Goal: Task Accomplishment & Management: Manage account settings

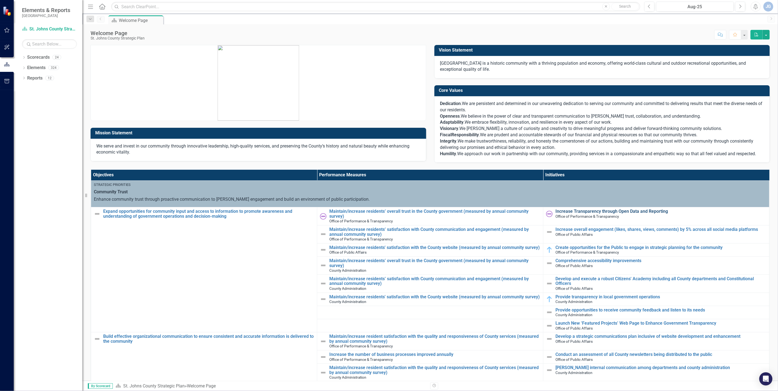
click at [485, 212] on link "Increase Transparency through Open Data and Reporting" at bounding box center [660, 211] width 211 height 5
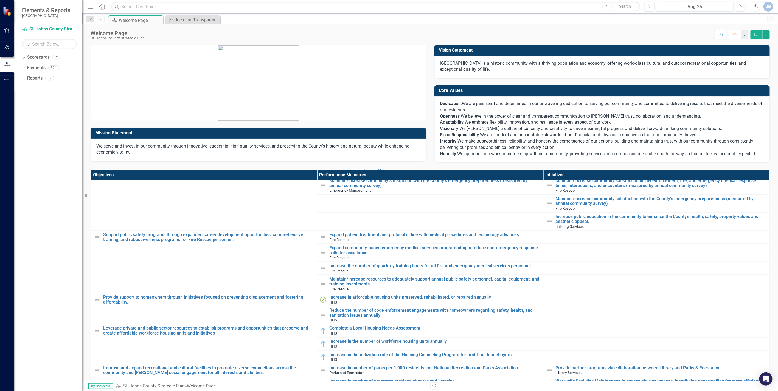
scroll to position [305, 0]
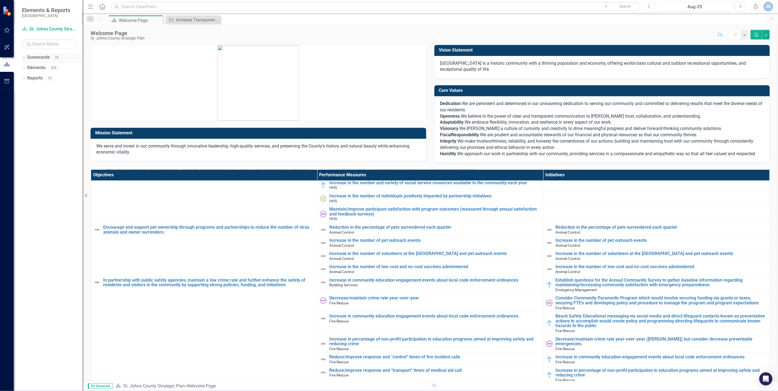
click at [39, 58] on link "Scorecards" at bounding box center [38, 57] width 23 height 6
click at [24, 58] on icon "Dropdown" at bounding box center [24, 58] width 4 height 3
click at [27, 68] on icon "Dropdown" at bounding box center [27, 67] width 4 height 3
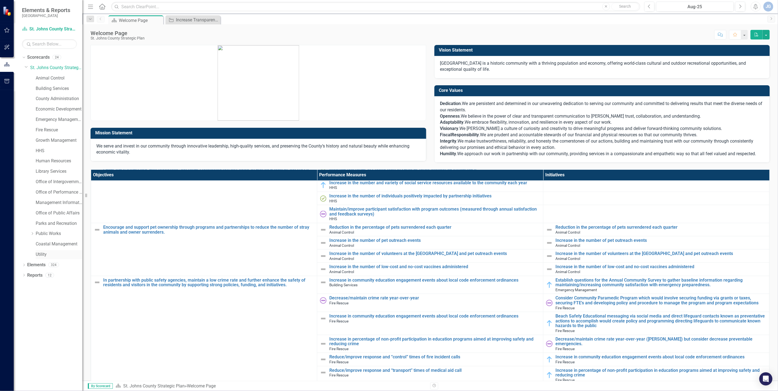
click at [41, 254] on link "Utility" at bounding box center [59, 255] width 47 height 6
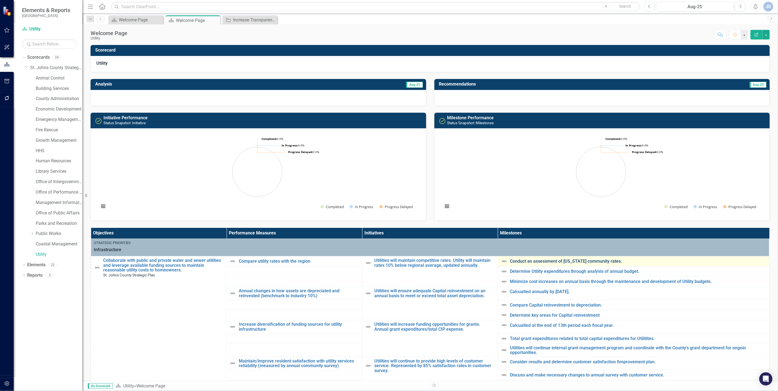
click at [485, 257] on link "Conduct an assessment of [US_STATE] community rates." at bounding box center [638, 261] width 256 height 5
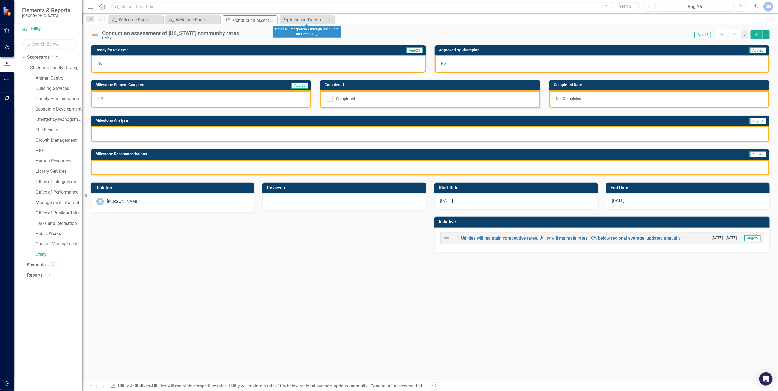
click at [329, 18] on icon "Close" at bounding box center [329, 20] width 5 height 4
click at [272, 20] on icon "Close" at bounding box center [271, 20] width 5 height 4
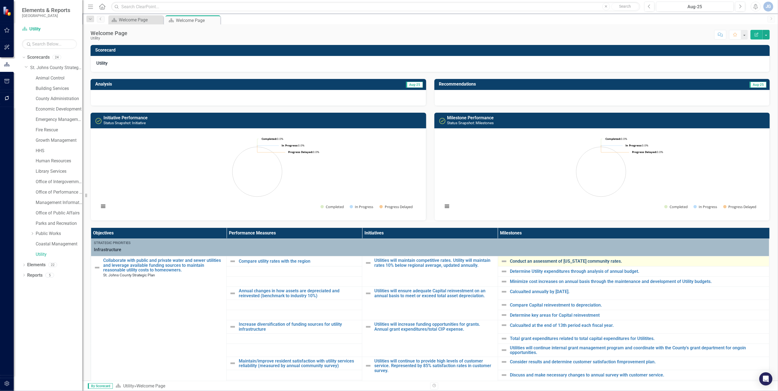
click at [485, 257] on link "Conduct an assessment of [US_STATE] community rates." at bounding box center [638, 261] width 256 height 5
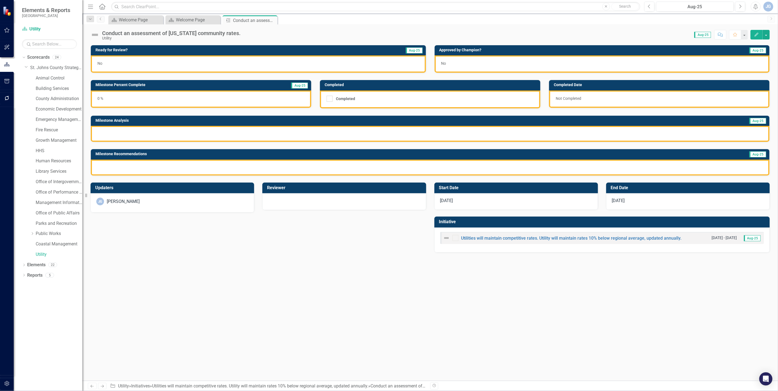
click at [94, 34] on img at bounding box center [95, 34] width 9 height 9
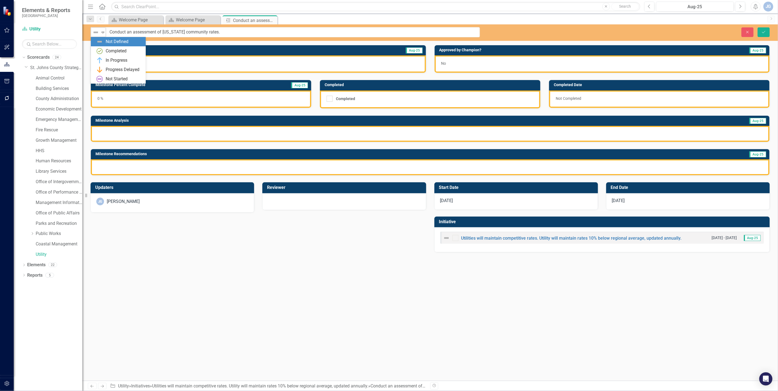
click at [100, 31] on div "Not Defined Expand" at bounding box center [98, 32] width 15 height 10
click at [109, 80] on div "Not Started" at bounding box center [117, 79] width 22 height 6
click at [485, 32] on button "Save" at bounding box center [764, 32] width 12 height 10
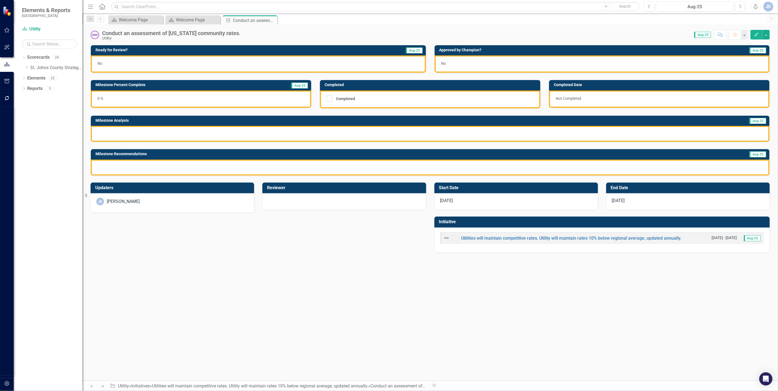
click at [174, 133] on div at bounding box center [430, 134] width 679 height 16
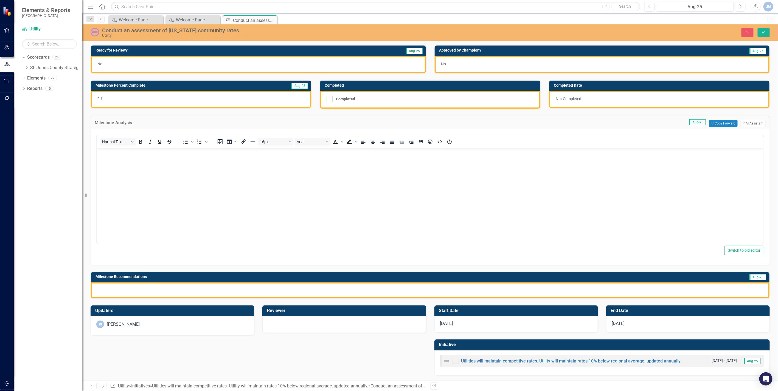
click at [147, 165] on body "Rich Text Area. Press ALT-0 for help." at bounding box center [429, 189] width 667 height 82
click at [153, 257] on div at bounding box center [430, 291] width 679 height 16
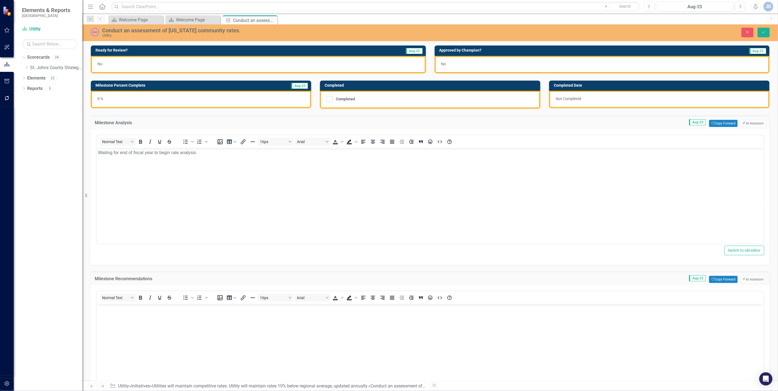
click at [163, 257] on body "Rich Text Area. Press ALT-0 for help." at bounding box center [429, 345] width 667 height 82
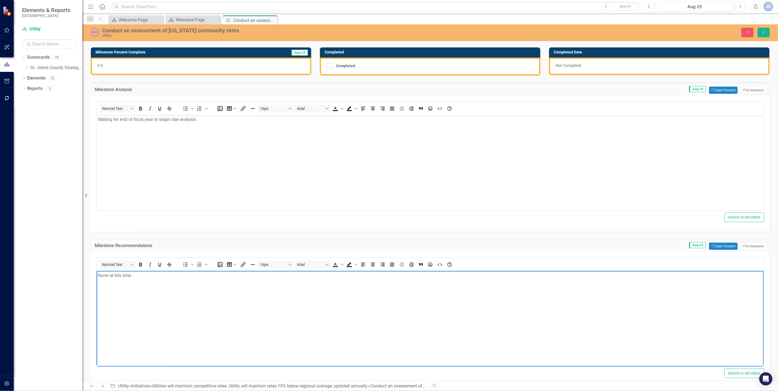
scroll to position [122, 0]
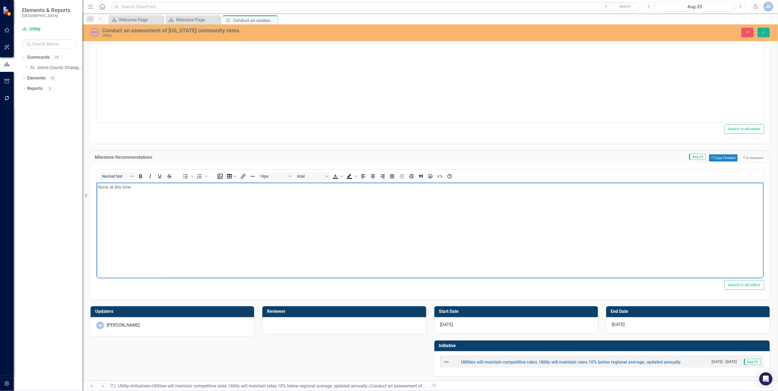
click at [485, 257] on div "Normal Text To open the popup, press Shift+Enter To open the popup, press Shift…" at bounding box center [430, 232] width 679 height 136
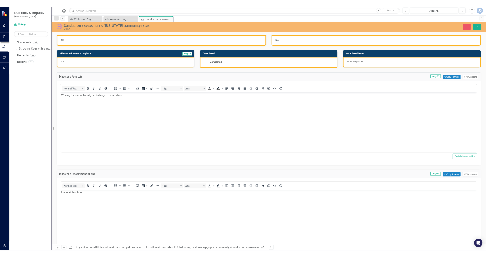
scroll to position [0, 0]
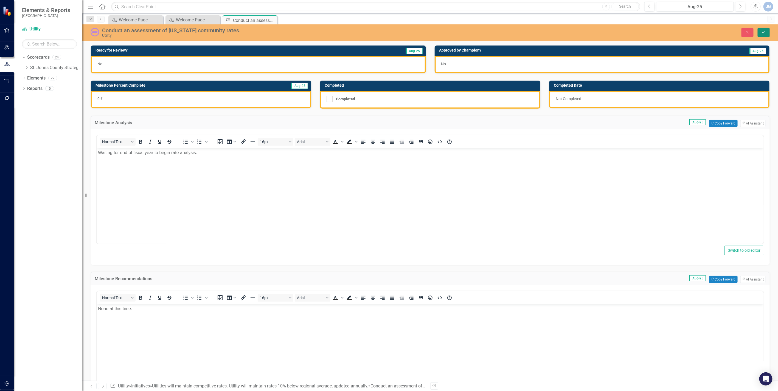
click at [485, 34] on icon "Save" at bounding box center [763, 32] width 5 height 4
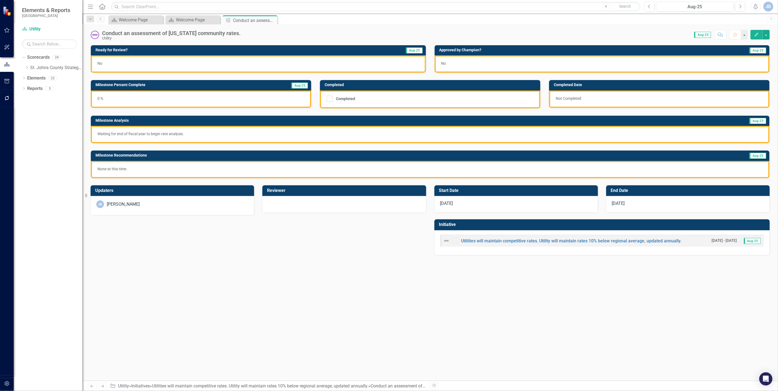
click at [128, 65] on div "No" at bounding box center [258, 63] width 335 height 17
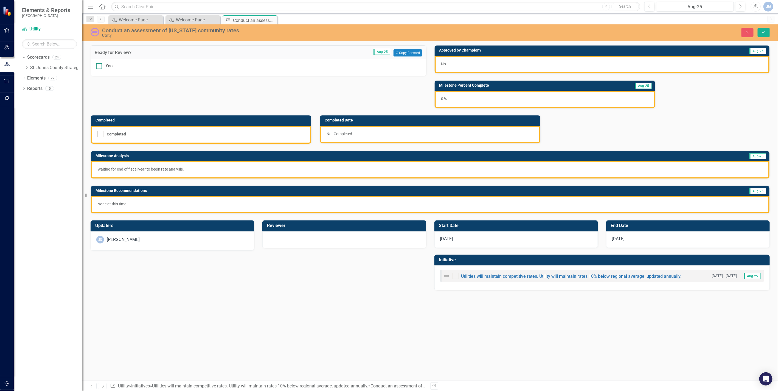
click at [98, 65] on input "Yes" at bounding box center [98, 65] width 4 height 4
click at [99, 65] on input "Yes" at bounding box center [98, 65] width 4 height 4
click at [100, 68] on div at bounding box center [99, 66] width 6 height 6
click at [100, 67] on input "Yes" at bounding box center [98, 65] width 4 height 4
checkbox input "true"
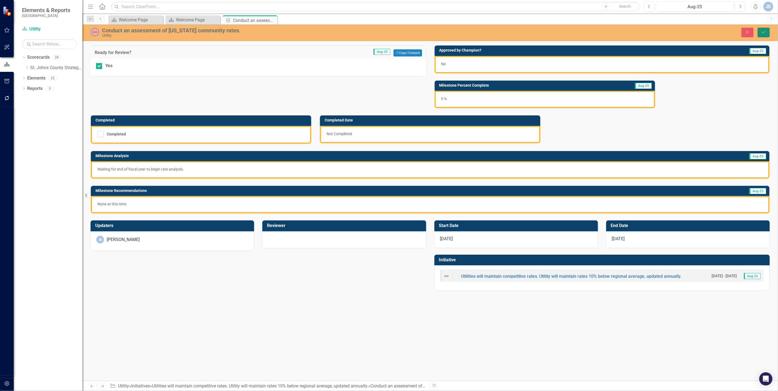
click at [485, 31] on icon "Save" at bounding box center [763, 32] width 5 height 4
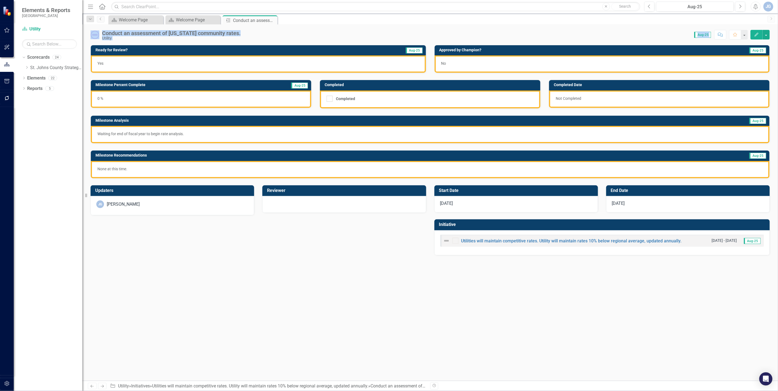
drag, startPoint x: 270, startPoint y: 19, endPoint x: 272, endPoint y: 54, distance: 35.2
click at [272, 54] on div "Menu Home Search Close Search Previous Aug-25 Next Alerts JG User Edit Profile …" at bounding box center [430, 195] width 696 height 391
drag, startPoint x: 272, startPoint y: 54, endPoint x: 264, endPoint y: 64, distance: 12.9
click at [264, 64] on div "Yes" at bounding box center [258, 63] width 335 height 17
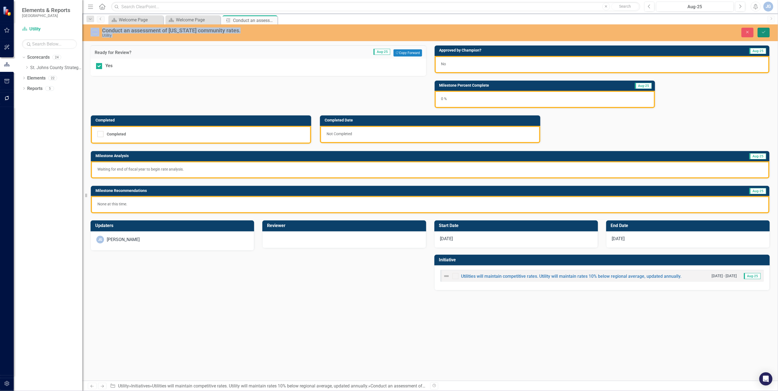
click at [485, 32] on icon "Save" at bounding box center [763, 32] width 5 height 4
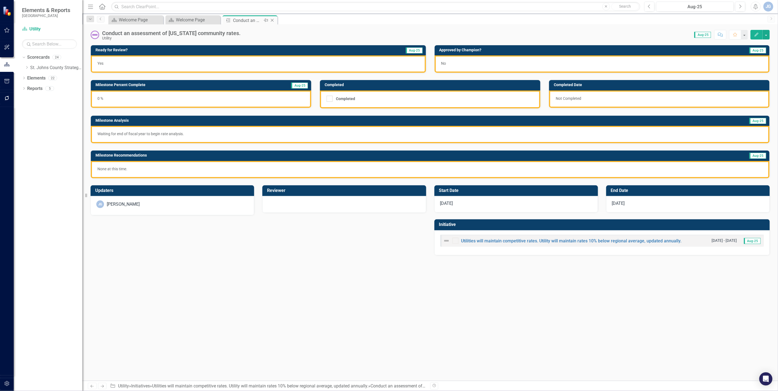
click at [272, 19] on icon "Close" at bounding box center [271, 20] width 5 height 4
